Goal: Task Accomplishment & Management: Complete application form

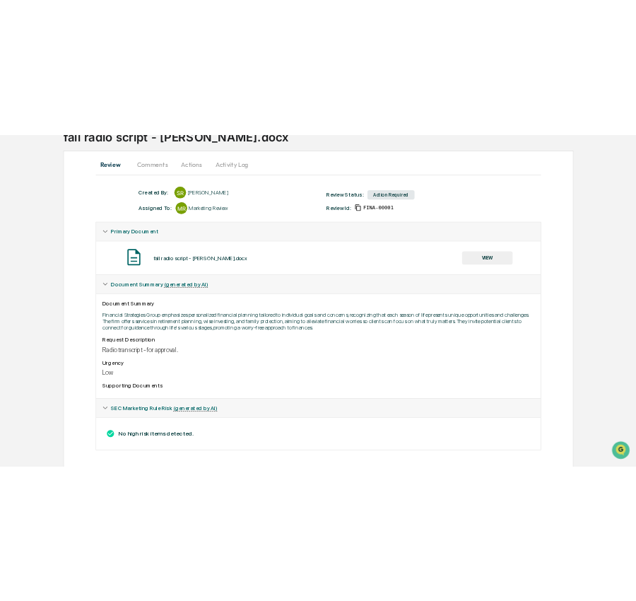
scroll to position [119, 0]
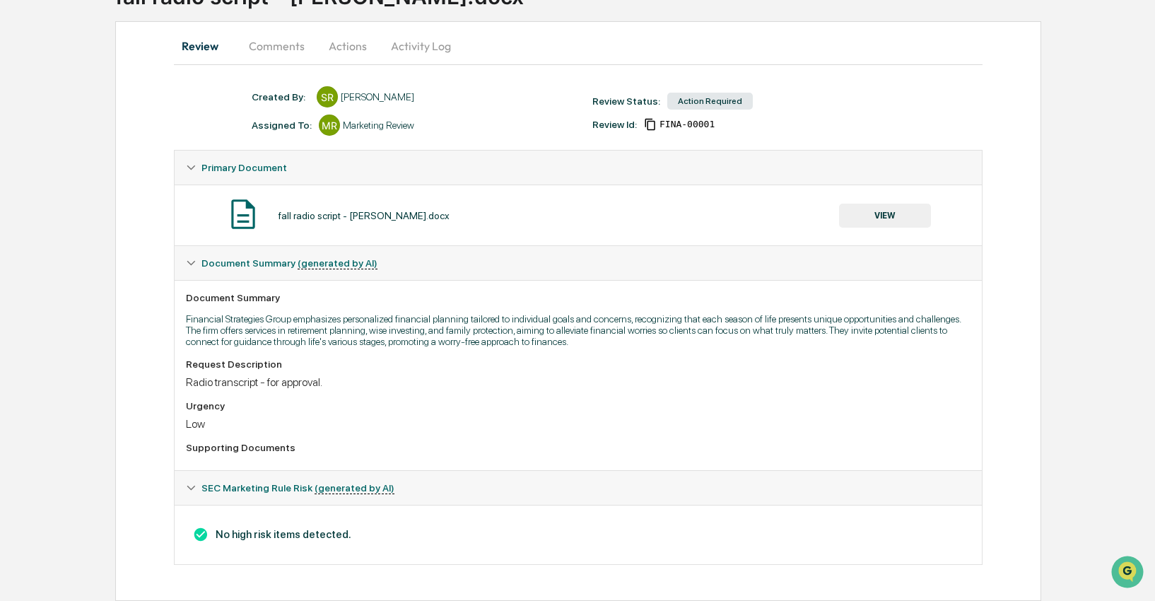
click at [883, 208] on button "VIEW" at bounding box center [885, 215] width 92 height 24
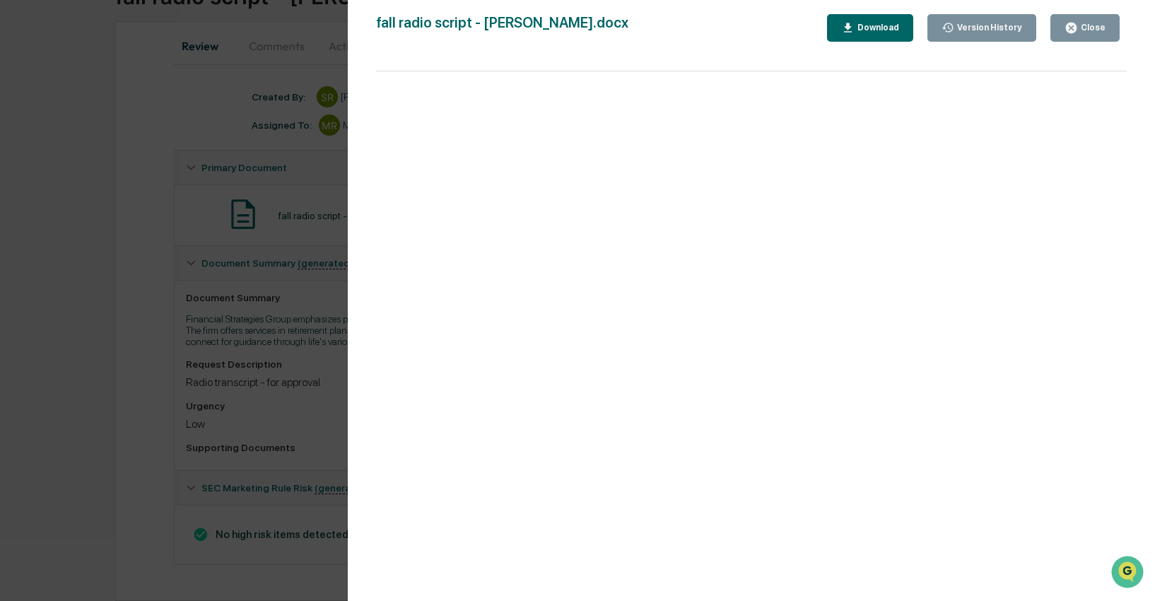
click at [871, 28] on div "Download" at bounding box center [876, 28] width 45 height 10
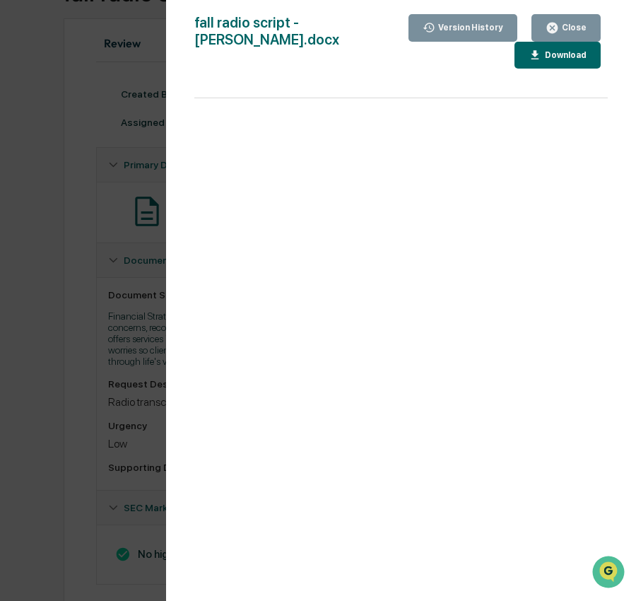
click at [589, 30] on button "Close" at bounding box center [565, 28] width 69 height 28
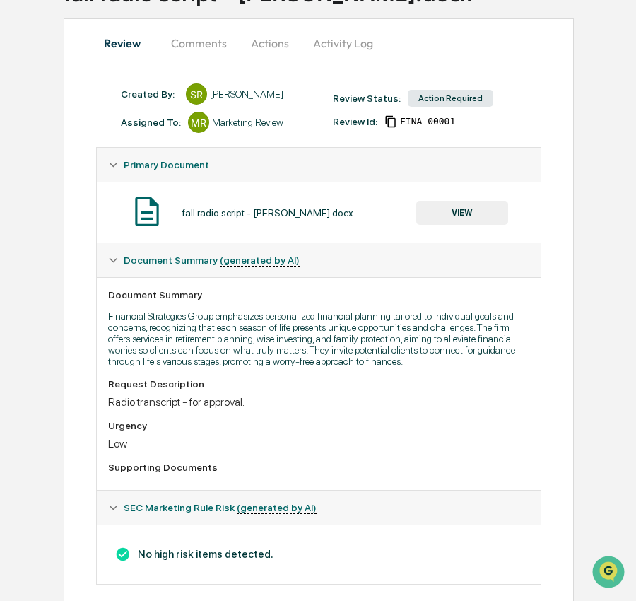
click at [200, 43] on button "Comments" at bounding box center [199, 43] width 78 height 34
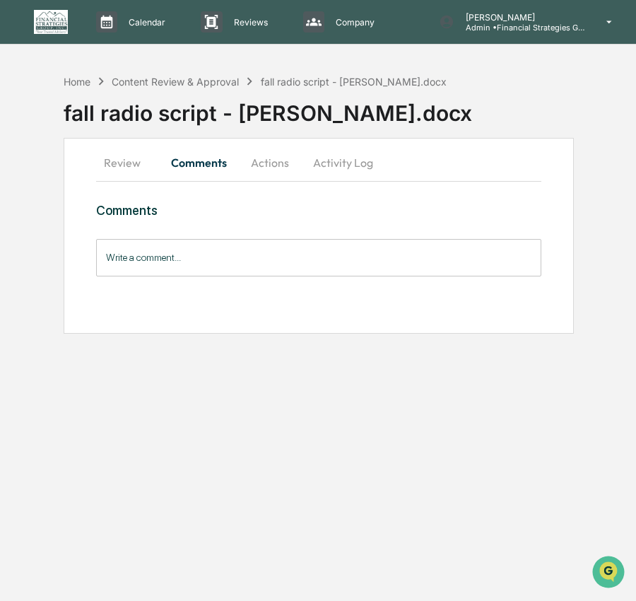
click at [271, 169] on button "Actions" at bounding box center [270, 163] width 64 height 34
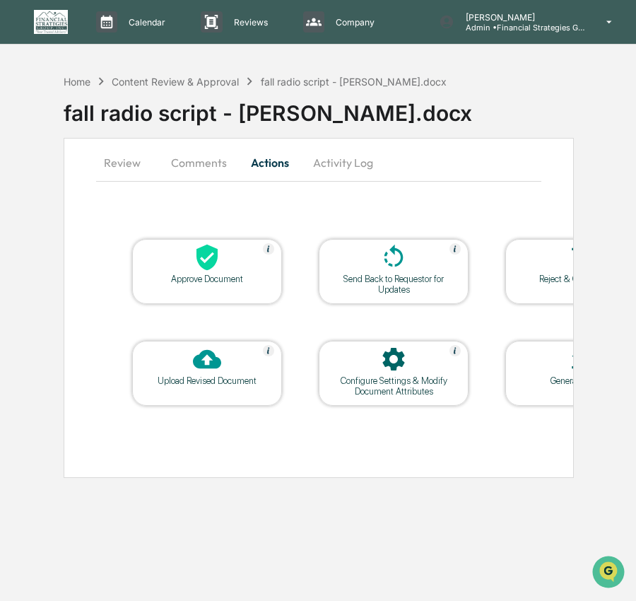
click at [188, 287] on div "Approve Document" at bounding box center [207, 271] width 150 height 65
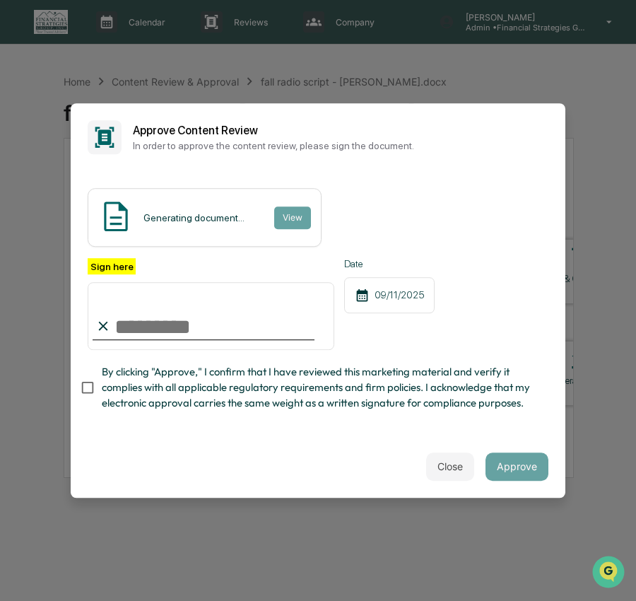
click at [244, 324] on input "Sign here" at bounding box center [211, 316] width 247 height 68
type input "**********"
click at [225, 389] on span "By clicking "Approve," I confirm that I have reviewed this marketing material a…" at bounding box center [319, 387] width 435 height 47
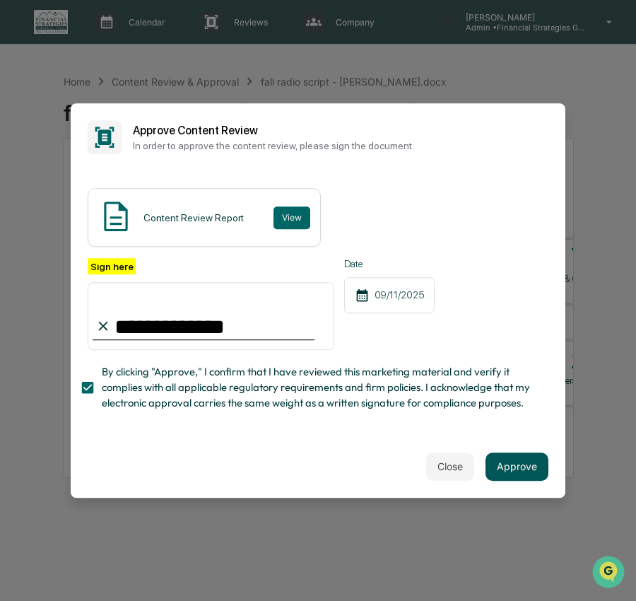
click at [519, 473] on button "Approve" at bounding box center [516, 466] width 63 height 28
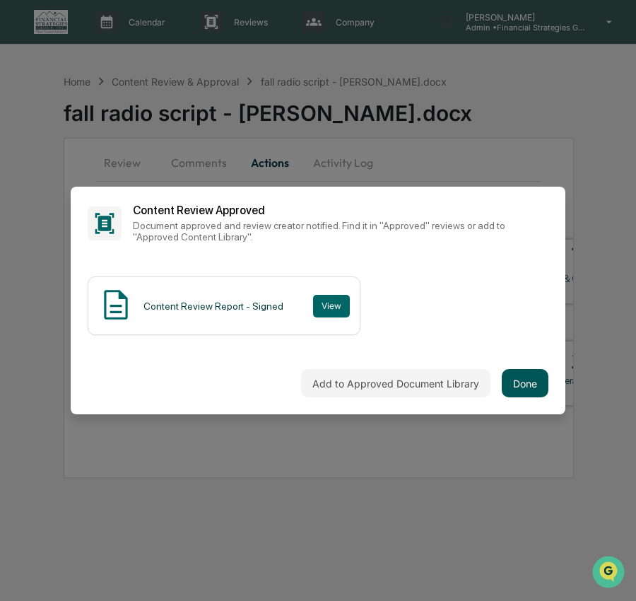
click at [538, 380] on button "Done" at bounding box center [525, 383] width 47 height 28
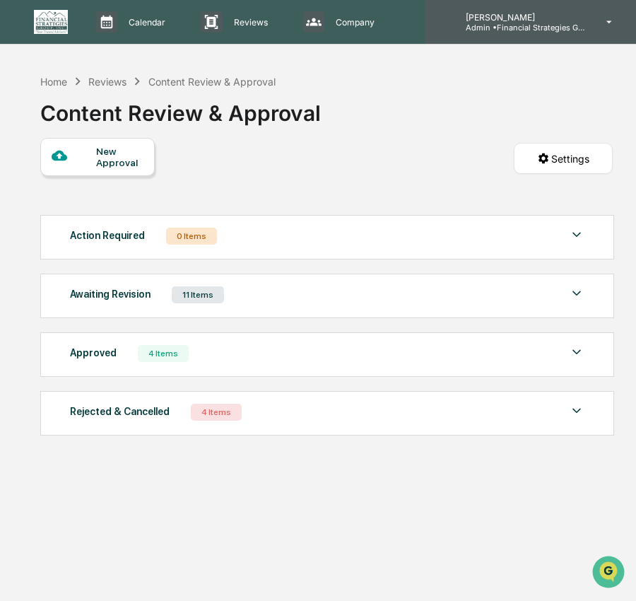
click at [533, 41] on div "[PERSON_NAME] Admin • Financial Strategies Group (FSG)" at bounding box center [530, 22] width 211 height 44
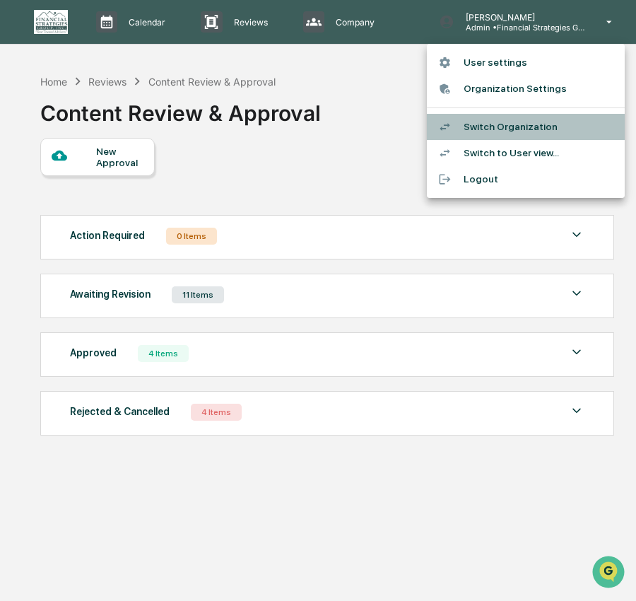
click at [514, 124] on li "Switch Organization" at bounding box center [526, 127] width 198 height 26
